Goal: Navigation & Orientation: Find specific page/section

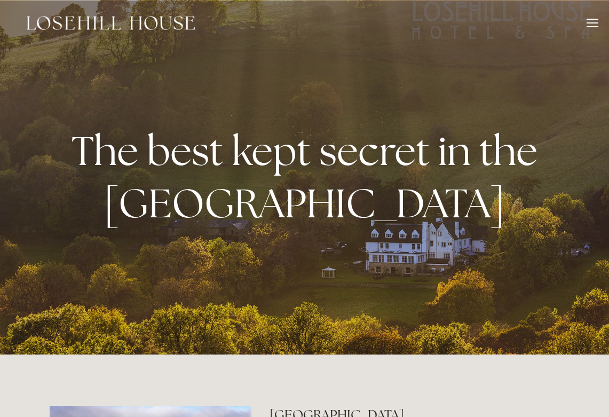
click at [586, 23] on div at bounding box center [592, 25] width 12 height 12
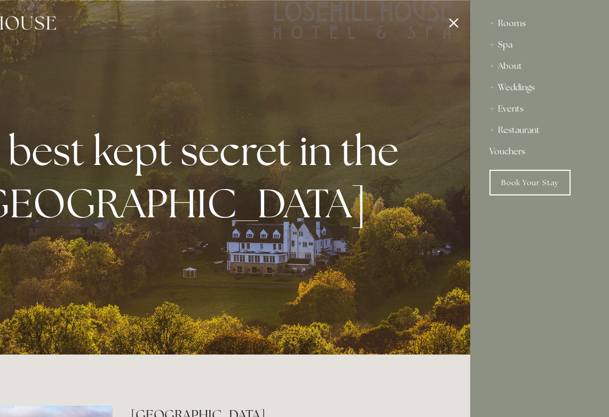
click at [510, 43] on div "Spa" at bounding box center [539, 44] width 100 height 21
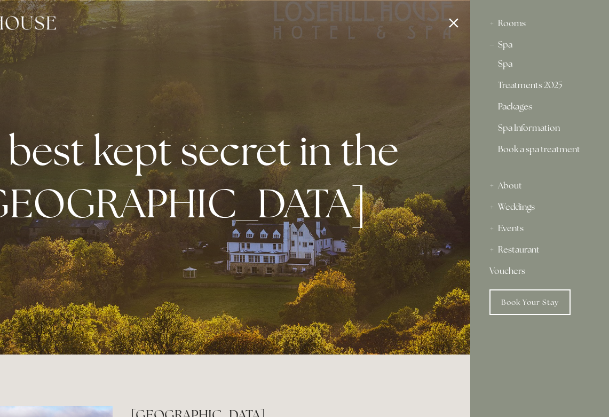
click at [519, 108] on link "Packages" at bounding box center [539, 108] width 83 height 13
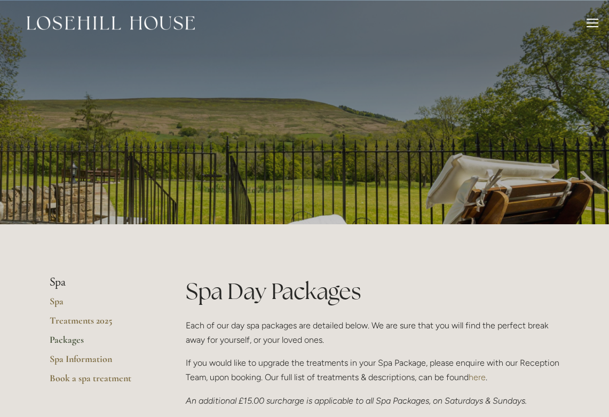
click at [592, 26] on div at bounding box center [592, 26] width 12 height 1
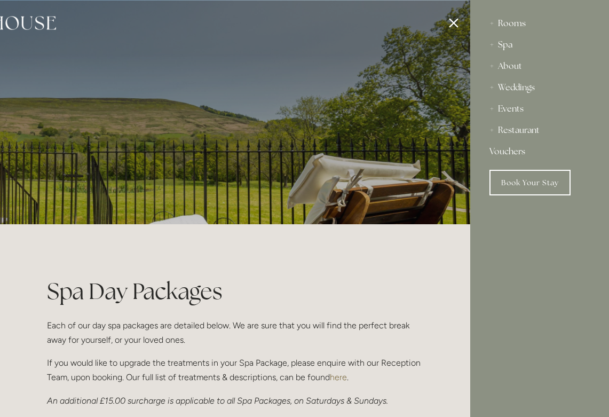
click at [512, 22] on div "Rooms" at bounding box center [539, 23] width 100 height 21
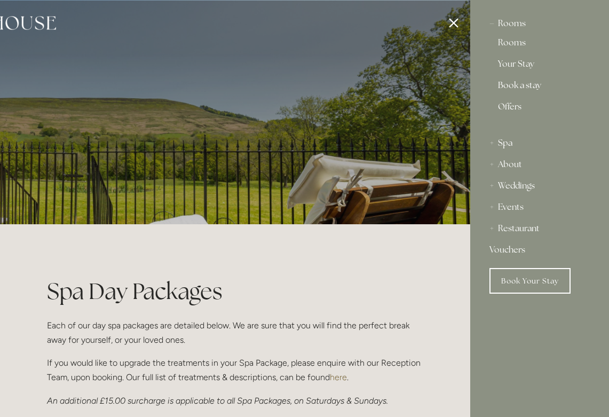
click at [520, 86] on link "Book a stay" at bounding box center [539, 87] width 83 height 13
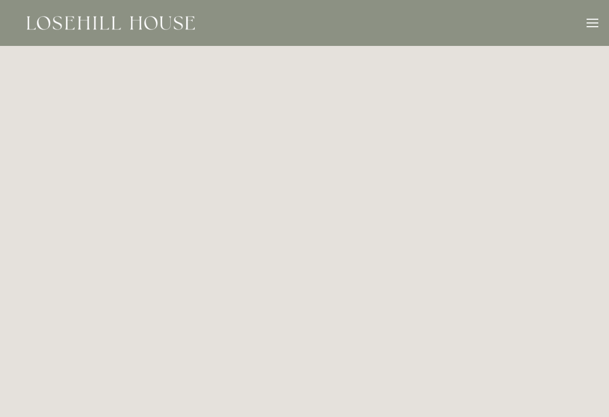
click at [591, 22] on div at bounding box center [592, 22] width 12 height 1
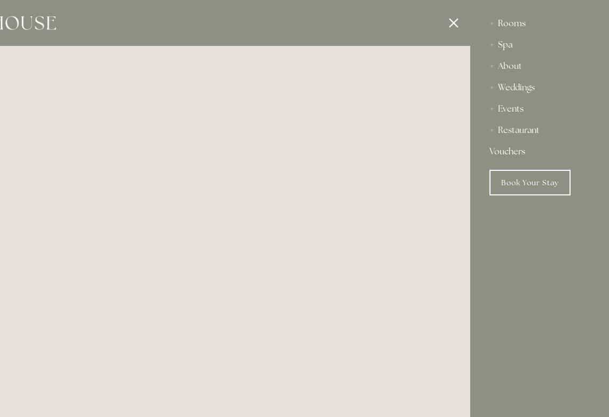
click at [509, 21] on div "Rooms" at bounding box center [539, 23] width 100 height 21
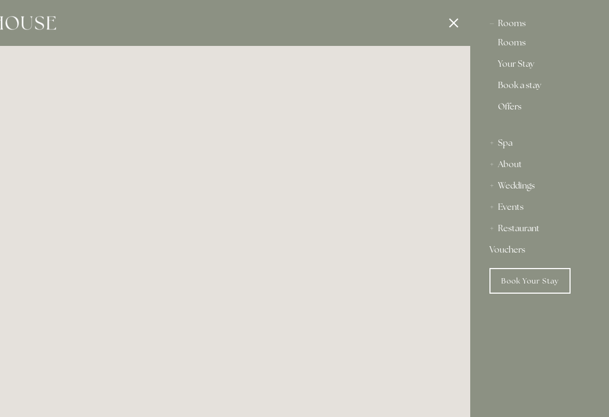
click at [511, 109] on link "Offers" at bounding box center [539, 110] width 83 height 17
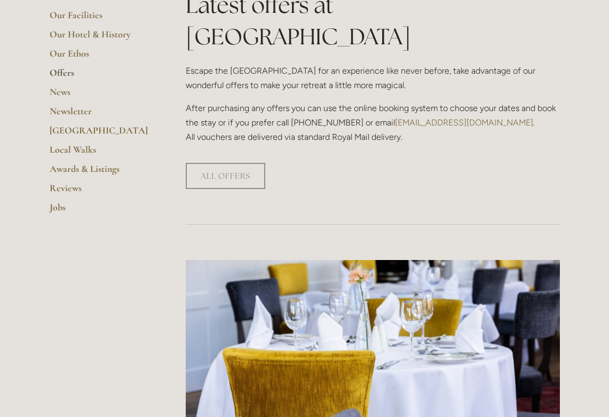
scroll to position [283, 0]
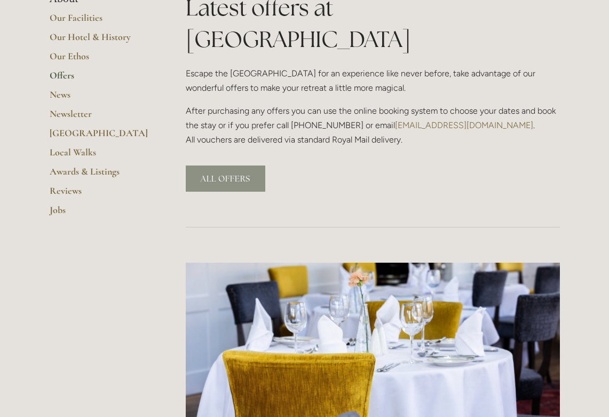
click at [218, 165] on link "ALL OFFERS" at bounding box center [226, 178] width 80 height 26
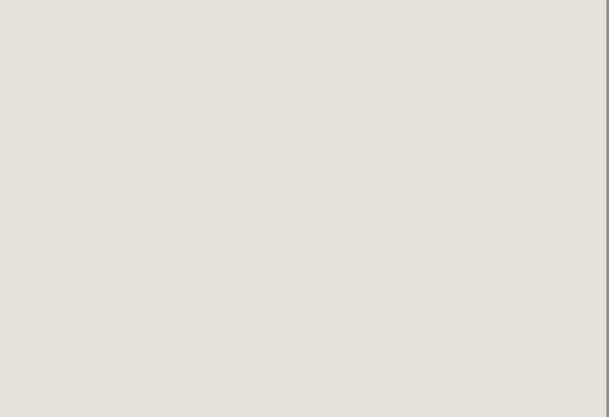
scroll to position [949, 3]
